Goal: Find specific page/section: Find specific page/section

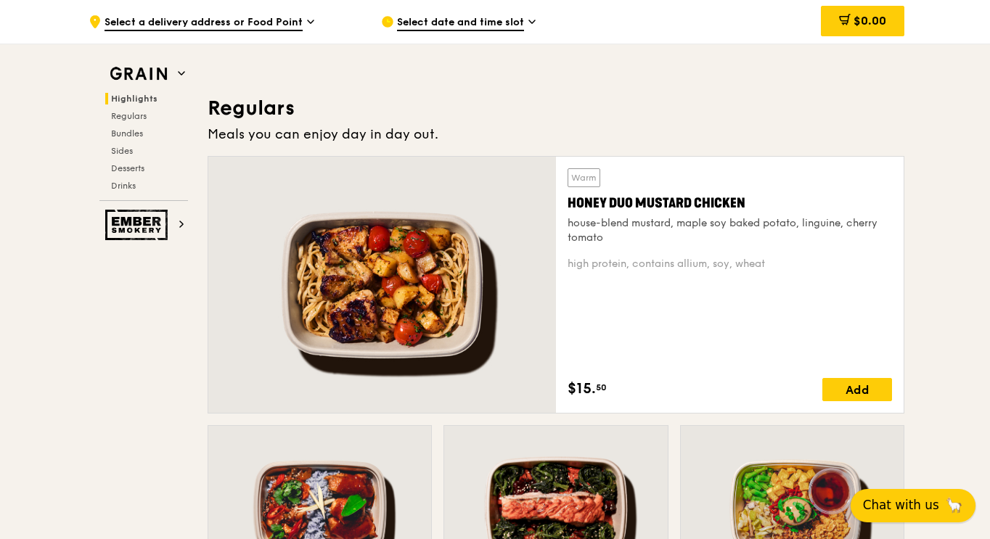
click at [890, 510] on span "Chat with us" at bounding box center [901, 506] width 76 height 18
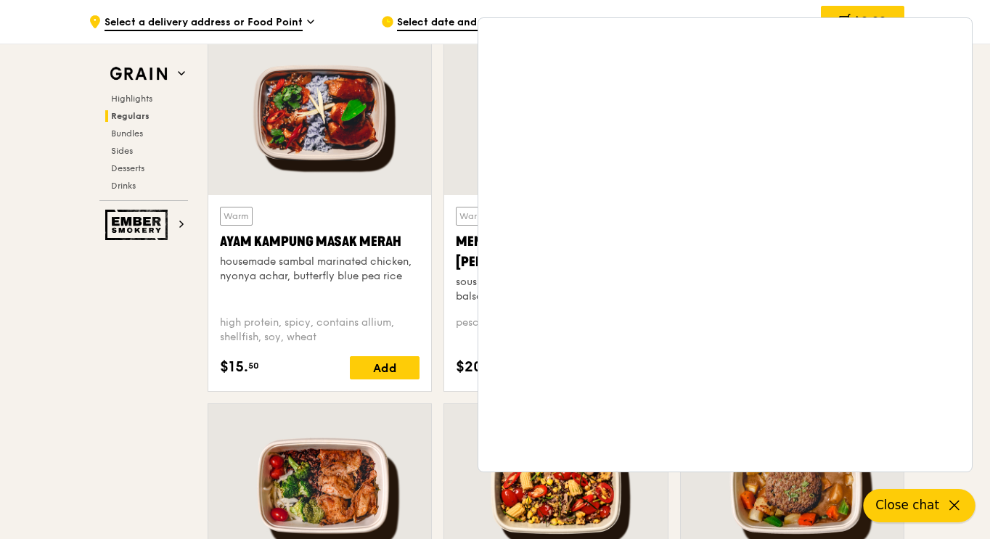
scroll to position [1379, 0]
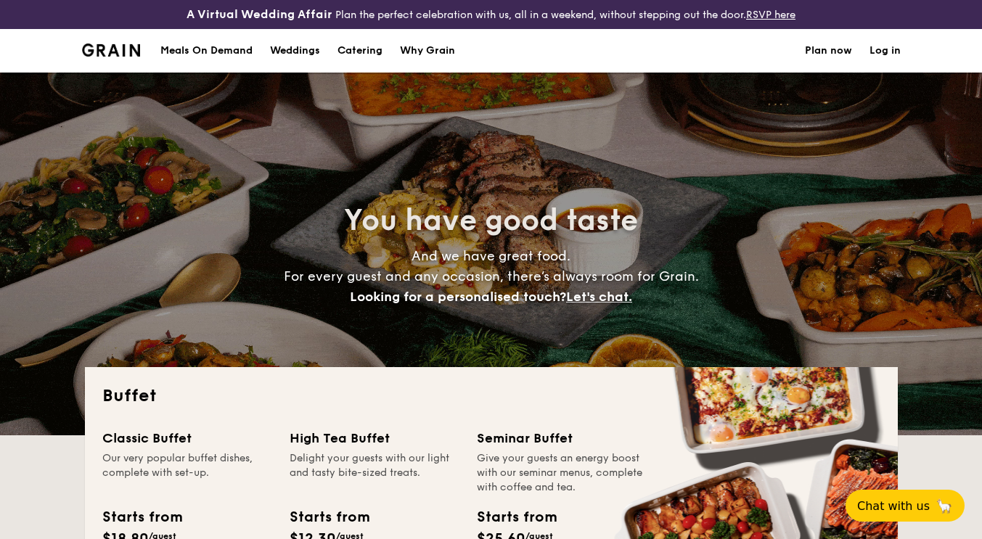
select select
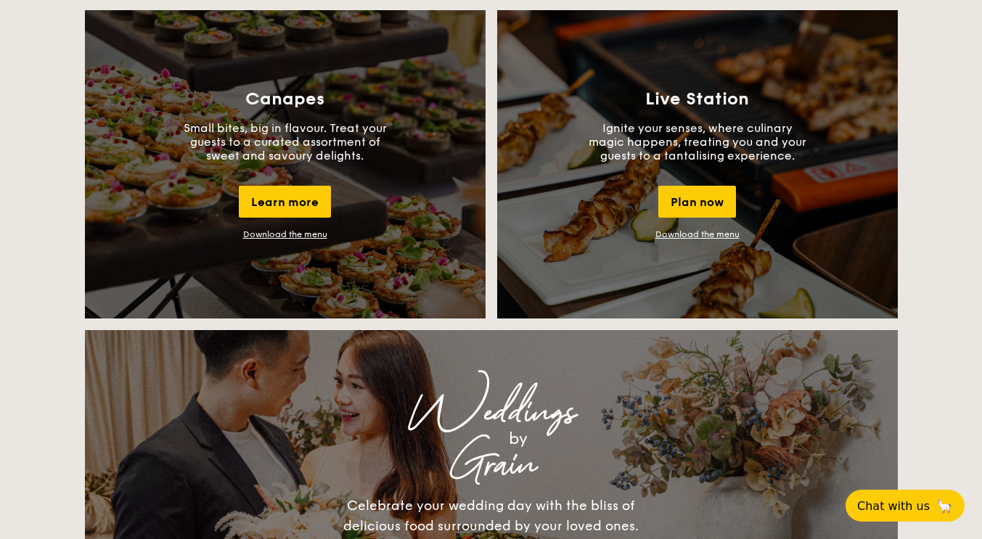
scroll to position [1318, 0]
click at [901, 511] on span "Chat with us" at bounding box center [893, 506] width 76 height 15
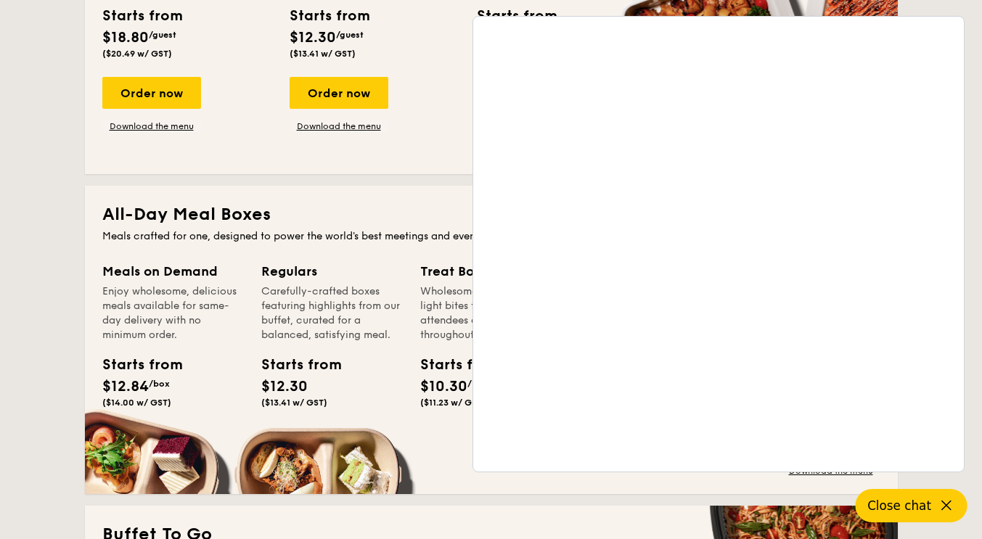
scroll to position [374, 0]
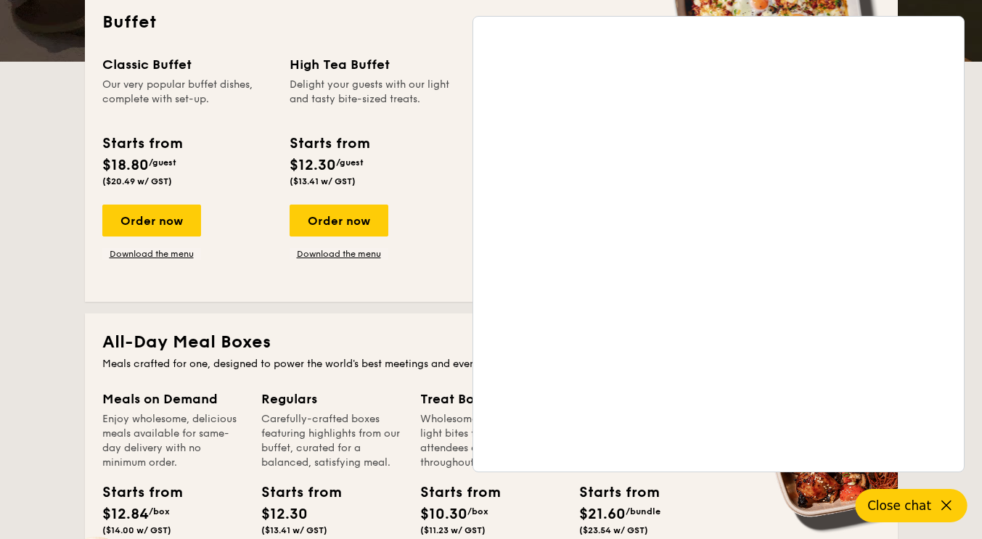
click at [915, 507] on span "Close chat" at bounding box center [900, 506] width 64 height 15
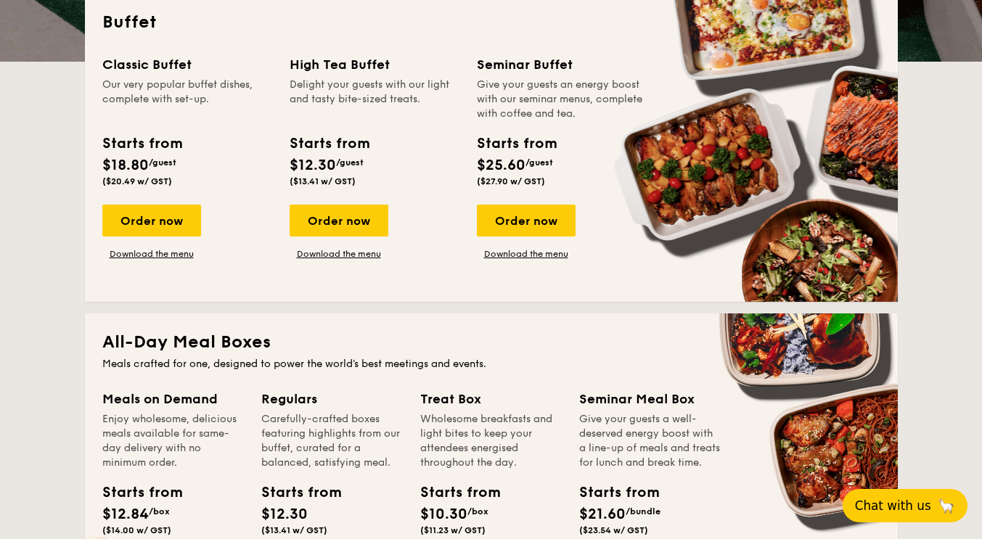
click at [915, 507] on span "Chat with us" at bounding box center [893, 506] width 76 height 15
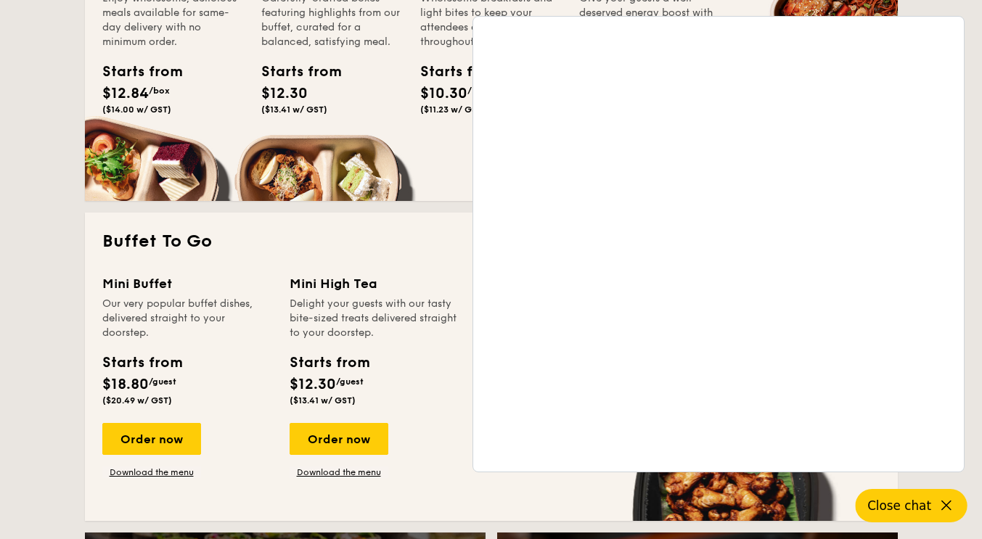
scroll to position [809, 0]
